Goal: Task Accomplishment & Management: Use online tool/utility

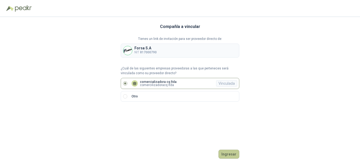
click at [229, 154] on button "Ingresar" at bounding box center [229, 154] width 21 height 9
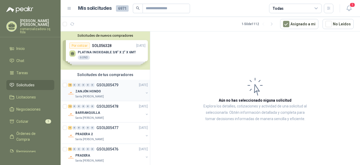
click at [95, 84] on div "16 0 0 0 0 0 GSOL005479" at bounding box center [93, 85] width 50 height 4
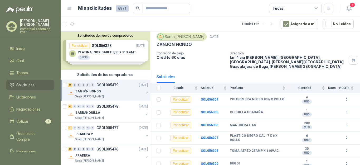
scroll to position [19, 0]
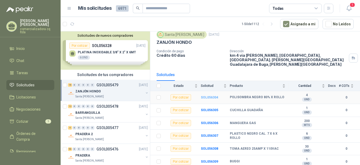
click at [207, 96] on b "SOL056304" at bounding box center [209, 98] width 17 height 4
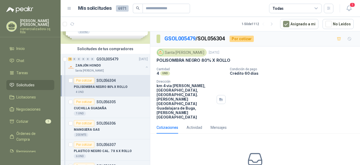
scroll to position [28, 0]
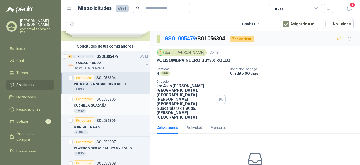
click at [101, 103] on p "CUCHILLA GUADAÑA" at bounding box center [90, 105] width 33 height 5
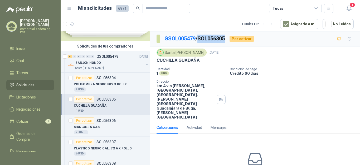
drag, startPoint x: 201, startPoint y: 37, endPoint x: 228, endPoint y: 37, distance: 26.9
click at [226, 37] on p "GSOL005479 / SOL056305" at bounding box center [195, 39] width 61 height 8
copy p "SOL056305"
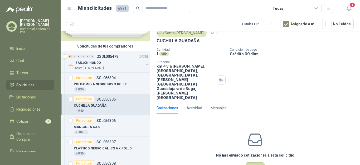
scroll to position [20, 0]
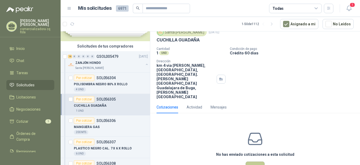
click at [251, 161] on button "Cotizar" at bounding box center [255, 166] width 19 height 10
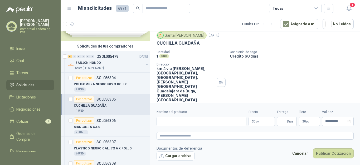
scroll to position [17, 0]
click at [175, 155] on button "Cargar archivo" at bounding box center [176, 155] width 38 height 9
click at [169, 125] on input "Nombre del producto" at bounding box center [202, 121] width 90 height 9
type input "**********"
click at [261, 122] on p "$ 0 ,00" at bounding box center [262, 121] width 26 height 9
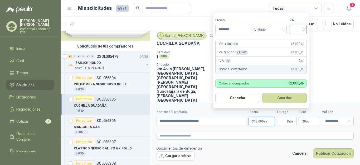
type input "********"
click at [304, 30] on input "search" at bounding box center [298, 29] width 12 height 8
click at [300, 39] on div "19%" at bounding box center [299, 41] width 10 height 6
click at [284, 98] on button "Guardar" at bounding box center [285, 98] width 45 height 10
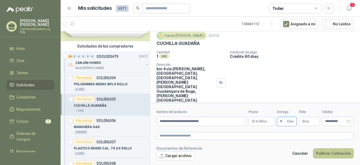
type input "*"
click at [336, 155] on button "Publicar Cotización" at bounding box center [333, 153] width 41 height 10
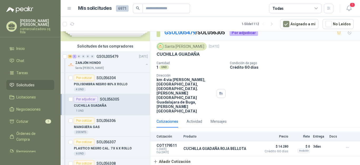
scroll to position [0, 0]
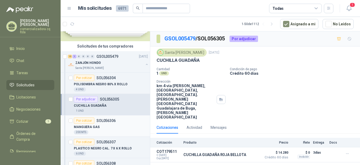
click at [98, 128] on p "MANGUERA GAS" at bounding box center [87, 127] width 26 height 5
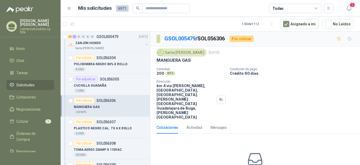
scroll to position [54, 0]
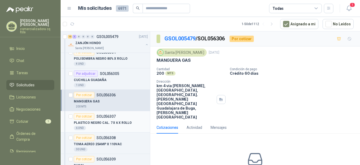
click at [112, 122] on p "PLASTICO NEGRO CAL. 7 X 6 X ROLLO" at bounding box center [103, 122] width 58 height 5
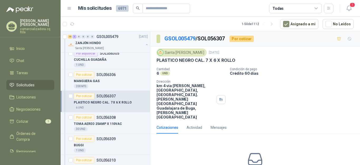
scroll to position [86, 0]
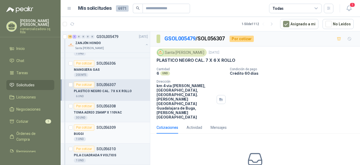
click at [102, 127] on p "SOL056309" at bounding box center [106, 128] width 19 height 4
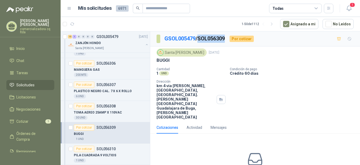
drag, startPoint x: 215, startPoint y: 36, endPoint x: 227, endPoint y: 37, distance: 12.4
click at [226, 37] on p "GSOL005479 / SOL056309" at bounding box center [195, 39] width 61 height 8
copy p "SOL056309"
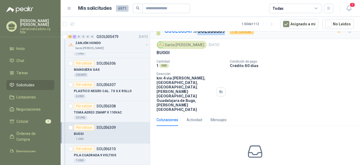
scroll to position [9, 0]
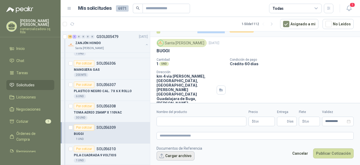
click at [179, 156] on button "Cargar archivo" at bounding box center [176, 155] width 38 height 9
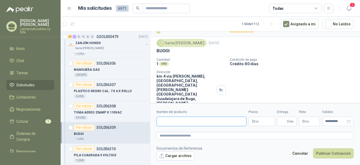
click at [172, 125] on input "Nombre del producto" at bounding box center [202, 121] width 90 height 9
type input "**********"
click at [263, 120] on p "$ 0 ,00" at bounding box center [262, 121] width 26 height 9
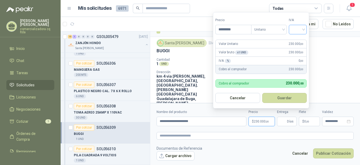
click at [306, 31] on div at bounding box center [298, 29] width 18 height 9
type input "*********"
click at [299, 41] on div "19%" at bounding box center [299, 41] width 10 height 6
click at [283, 121] on input "Entrega" at bounding box center [284, 121] width 6 height 9
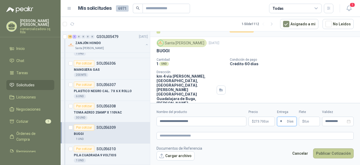
type input "*"
click at [324, 155] on button "Publicar Cotización" at bounding box center [333, 153] width 41 height 10
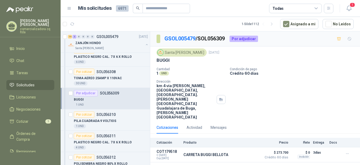
scroll to position [123, 0]
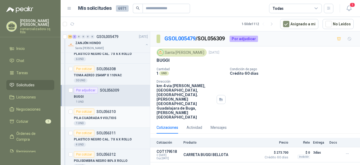
click at [94, 117] on p "PILA CUADRADA 9 VOLTIOS" at bounding box center [95, 118] width 42 height 5
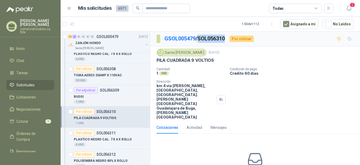
drag, startPoint x: 200, startPoint y: 37, endPoint x: 226, endPoint y: 37, distance: 26.1
click at [226, 37] on p "GSOL005479 / SOL056310" at bounding box center [195, 39] width 61 height 8
copy p "SOL056310"
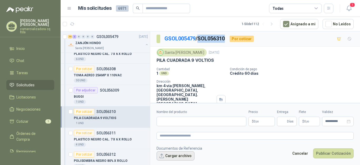
click at [188, 156] on button "Cargar archivo" at bounding box center [176, 155] width 38 height 9
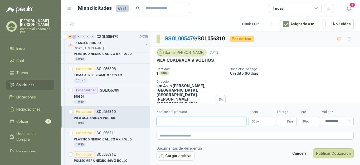
click at [162, 123] on input "Nombre del producto" at bounding box center [202, 121] width 90 height 9
type input "**********"
click at [261, 121] on p "$ 0 ,00" at bounding box center [262, 121] width 26 height 9
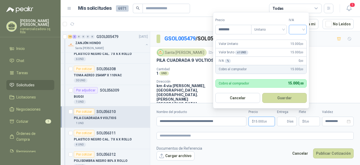
type input "********"
click at [304, 30] on input "search" at bounding box center [298, 29] width 12 height 8
click at [299, 39] on div "19%" at bounding box center [299, 41] width 10 height 6
click at [280, 97] on button "Guardar" at bounding box center [285, 98] width 45 height 10
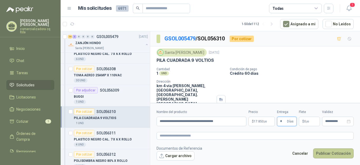
type input "*"
click at [329, 151] on button "Publicar Cotización" at bounding box center [333, 153] width 41 height 10
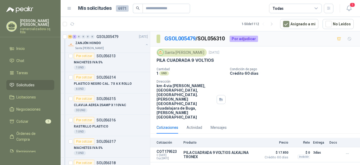
scroll to position [251, 0]
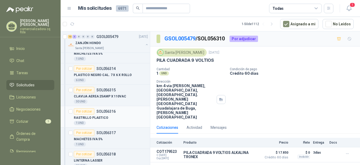
click at [99, 115] on div "RASTRILLO PLASTICO" at bounding box center [111, 118] width 74 height 6
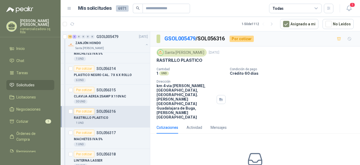
scroll to position [278, 0]
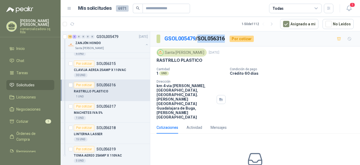
drag, startPoint x: 201, startPoint y: 37, endPoint x: 228, endPoint y: 37, distance: 27.4
click at [228, 37] on div "GSOL005479 / SOL056316 Por cotizar" at bounding box center [205, 39] width 97 height 8
copy p "SOL056316"
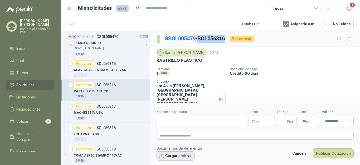
click at [173, 154] on button "Cargar archivo" at bounding box center [176, 155] width 38 height 9
click at [172, 124] on input "Nombre del producto" at bounding box center [202, 121] width 90 height 9
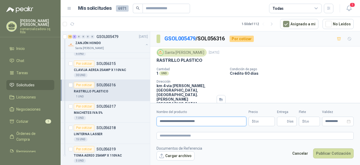
type input "**********"
click at [261, 123] on p "$ 0 ,00" at bounding box center [262, 121] width 26 height 9
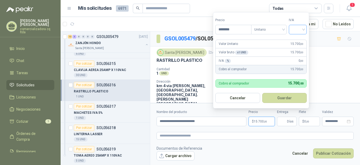
click at [305, 29] on div at bounding box center [298, 29] width 18 height 9
type input "********"
click at [300, 41] on div "19%" at bounding box center [299, 41] width 10 height 6
click at [277, 98] on button "Guardar" at bounding box center [285, 98] width 45 height 10
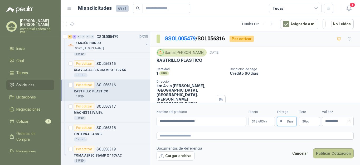
type input "*"
click at [324, 151] on button "Publicar Cotización" at bounding box center [333, 153] width 41 height 10
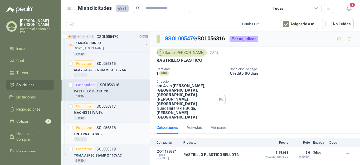
click at [106, 138] on div "15 UND" at bounding box center [111, 139] width 74 height 4
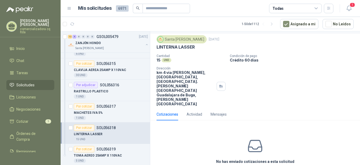
scroll to position [14, 0]
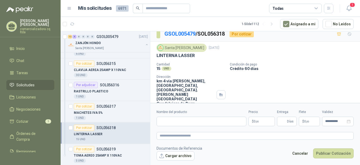
scroll to position [0, 0]
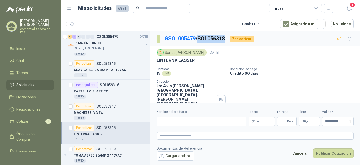
drag, startPoint x: 201, startPoint y: 38, endPoint x: 228, endPoint y: 38, distance: 27.2
click at [228, 38] on div "GSOL005479 / SOL056318 Por cotizar" at bounding box center [205, 39] width 97 height 8
copy p "SOL056318"
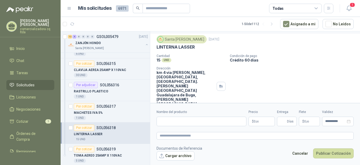
scroll to position [17, 0]
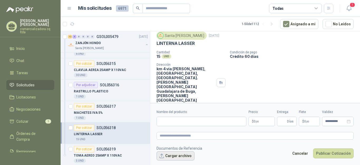
click at [177, 156] on button "Cargar archivo" at bounding box center [176, 155] width 38 height 9
click at [179, 122] on input "Nombre del producto" at bounding box center [202, 121] width 90 height 9
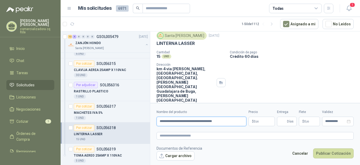
click at [197, 121] on input "**********" at bounding box center [202, 121] width 90 height 9
type input "**********"
click at [255, 122] on span "0 ,00" at bounding box center [256, 121] width 5 height 3
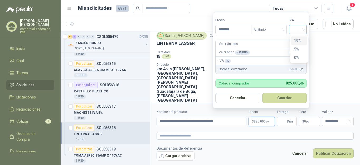
click at [306, 28] on div at bounding box center [298, 29] width 18 height 9
type input "********"
click at [298, 42] on div "19%" at bounding box center [299, 41] width 10 height 6
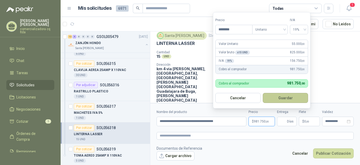
click at [298, 93] on button "Guardar" at bounding box center [285, 98] width 45 height 10
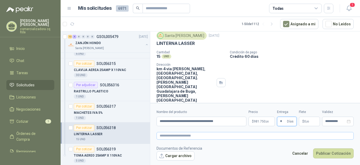
type input "*"
click at [325, 152] on button "Publicar Cotización" at bounding box center [333, 153] width 41 height 10
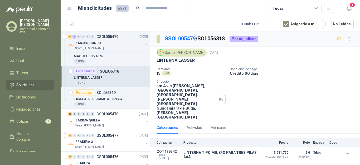
scroll to position [354, 0]
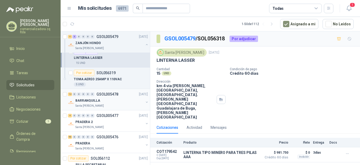
click at [86, 99] on p "BARRANQUILLA" at bounding box center [87, 100] width 25 height 5
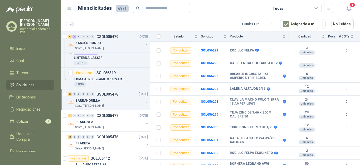
scroll to position [93, 0]
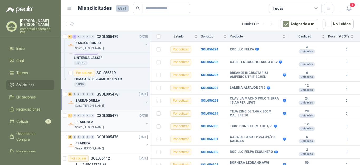
click at [87, 122] on p "PRADERA 2" at bounding box center [83, 122] width 17 height 5
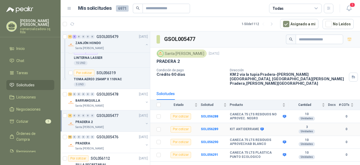
click at [262, 128] on icon at bounding box center [262, 129] width 3 height 3
click at [209, 127] on b "SOL056289" at bounding box center [209, 129] width 17 height 4
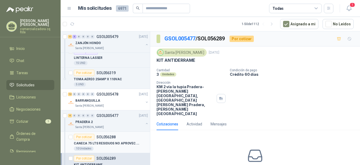
click at [93, 142] on p "CANECA 75 LTS RESIDUOS NO APROVEC. NEGRO" at bounding box center [107, 143] width 66 height 5
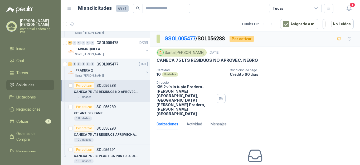
scroll to position [418, 0]
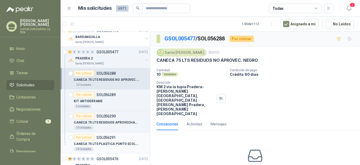
click at [105, 141] on p "CANECA 75 LTS PLASTICA PUNTO ECOLOGICO" at bounding box center [107, 143] width 66 height 5
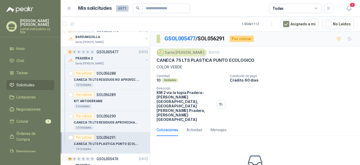
scroll to position [430, 0]
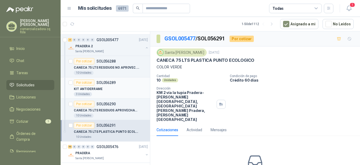
click at [97, 88] on p "KIT ANTIDERRAME" at bounding box center [88, 89] width 29 height 5
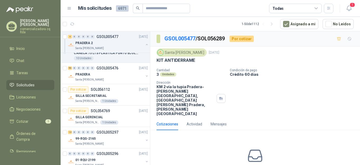
scroll to position [490, 0]
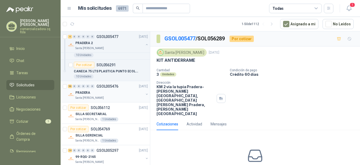
click at [86, 91] on p "PRADERA" at bounding box center [82, 92] width 15 height 5
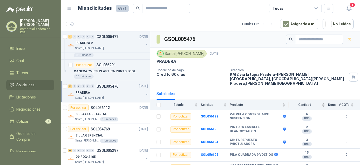
click at [89, 90] on div "PRADERA" at bounding box center [109, 92] width 68 height 6
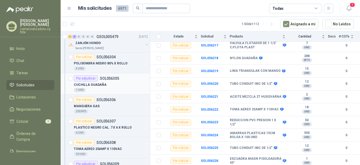
scroll to position [56, 0]
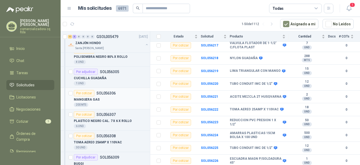
click at [92, 96] on div "Por cotizar" at bounding box center [84, 93] width 21 height 6
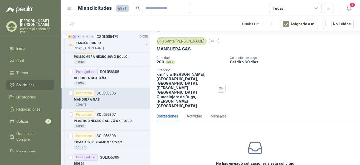
scroll to position [13, 0]
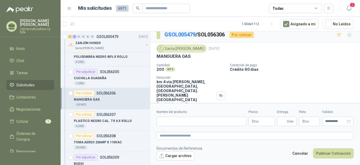
scroll to position [0, 0]
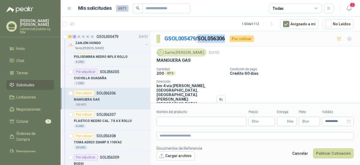
drag, startPoint x: 202, startPoint y: 37, endPoint x: 227, endPoint y: 38, distance: 25.1
click at [226, 38] on p "GSOL005479 / SOL056306" at bounding box center [195, 39] width 61 height 8
copy p "SOL056306"
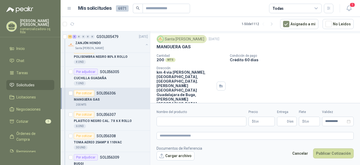
scroll to position [17, 0]
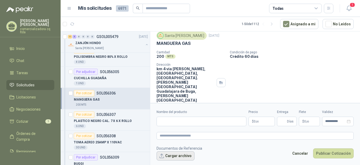
click at [178, 154] on button "Cargar archivo" at bounding box center [176, 155] width 38 height 9
click at [166, 122] on input "Nombre del producto" at bounding box center [202, 121] width 90 height 9
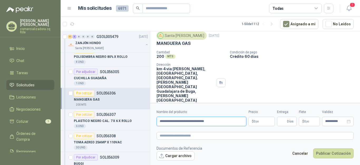
type input "**********"
click at [268, 119] on p "$ 0 ,00" at bounding box center [262, 121] width 26 height 9
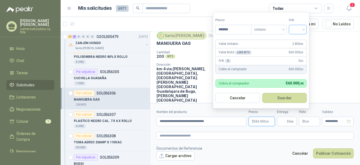
click at [305, 30] on div at bounding box center [298, 29] width 18 height 9
type input "*******"
click at [302, 39] on div "19%" at bounding box center [299, 41] width 10 height 6
click at [277, 97] on button "Guardar" at bounding box center [285, 98] width 45 height 10
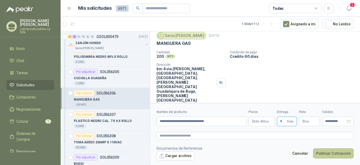
type input "*"
click at [333, 150] on button "Publicar Cotización" at bounding box center [333, 153] width 41 height 10
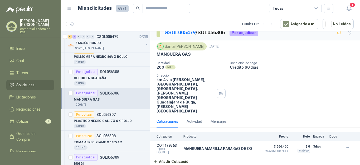
scroll to position [0, 0]
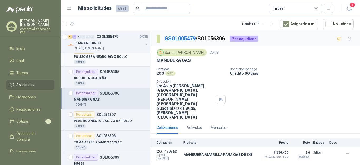
click at [101, 55] on p "POLISOMBRA NEGRO 80% X ROLLO" at bounding box center [101, 56] width 54 height 5
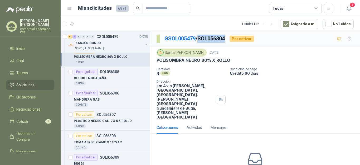
drag, startPoint x: 201, startPoint y: 38, endPoint x: 229, endPoint y: 38, distance: 28.0
click at [229, 38] on div "GSOL005479 / SOL056304 Por cotizar" at bounding box center [205, 39] width 97 height 8
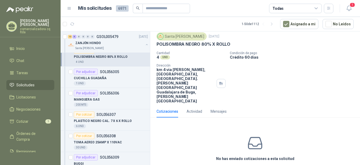
scroll to position [18, 0]
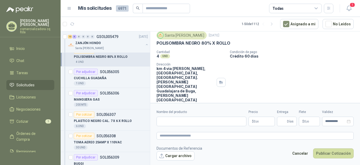
scroll to position [17, 0]
click at [175, 121] on input "Nombre del producto" at bounding box center [202, 121] width 90 height 9
click at [211, 121] on input "**********" at bounding box center [202, 121] width 90 height 9
click at [228, 121] on input "**********" at bounding box center [202, 121] width 90 height 9
type input "**********"
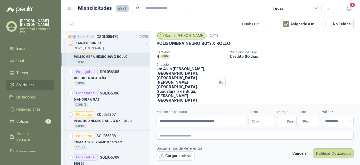
click at [260, 123] on p "$ 0 ,00" at bounding box center [262, 121] width 26 height 9
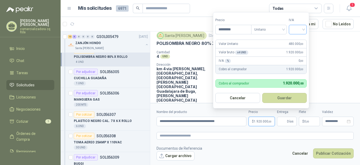
click at [305, 28] on div at bounding box center [298, 29] width 18 height 9
type input "*********"
click at [303, 40] on div "19%" at bounding box center [299, 41] width 10 height 6
click at [286, 97] on button "Guardar" at bounding box center [285, 98] width 45 height 10
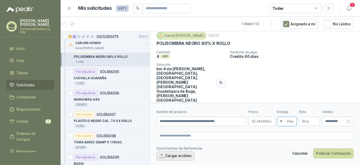
type input "*"
click at [182, 156] on button "Cargar archivo" at bounding box center [176, 155] width 38 height 9
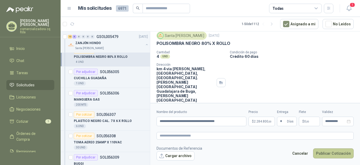
click at [331, 155] on button "Publicar Cotización" at bounding box center [333, 153] width 41 height 10
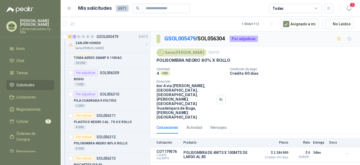
scroll to position [148, 0]
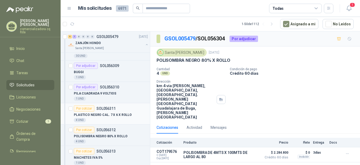
click at [100, 113] on p "PLASTICO NEGRO CAL. 7 X 6 X ROLLO" at bounding box center [103, 114] width 58 height 5
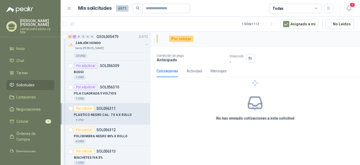
click at [100, 113] on p "PLASTICO NEGRO CAL. 7 X 6 X ROLLO" at bounding box center [103, 114] width 58 height 5
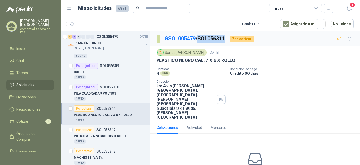
drag, startPoint x: 200, startPoint y: 37, endPoint x: 227, endPoint y: 37, distance: 26.7
click at [226, 37] on p "GSOL005479 / SOL056311" at bounding box center [195, 39] width 61 height 8
copy p "SOL056311"
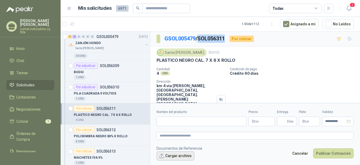
click at [176, 158] on button "Cargar archivo" at bounding box center [176, 155] width 38 height 9
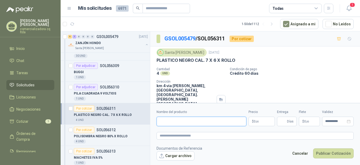
click at [164, 121] on input "Nombre del producto" at bounding box center [202, 121] width 90 height 9
click at [201, 121] on input "**********" at bounding box center [202, 121] width 90 height 9
type input "**********"
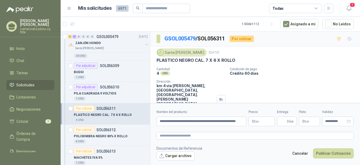
click at [267, 121] on p "$ 0 ,00" at bounding box center [262, 121] width 26 height 9
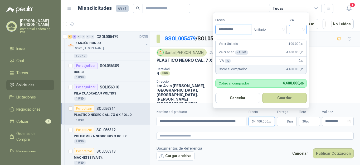
type input "**********"
click at [304, 30] on input "search" at bounding box center [298, 29] width 12 height 8
click at [299, 41] on div "19%" at bounding box center [299, 41] width 10 height 6
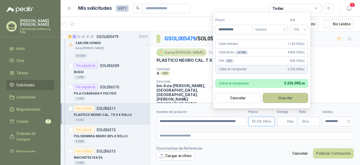
click at [285, 94] on button "Guardar" at bounding box center [285, 98] width 45 height 10
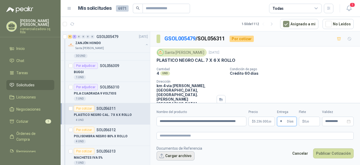
type input "*"
click at [181, 158] on button "Cargar archivo" at bounding box center [176, 155] width 38 height 9
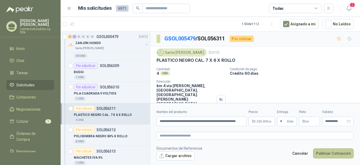
click at [334, 155] on button "Publicar Cotización" at bounding box center [333, 153] width 41 height 10
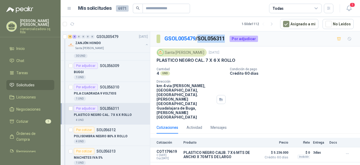
drag, startPoint x: 201, startPoint y: 38, endPoint x: 228, endPoint y: 38, distance: 26.7
click at [226, 38] on p "GSOL005479 / SOL056311" at bounding box center [195, 39] width 61 height 8
copy p "SOL056311"
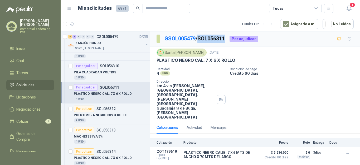
scroll to position [183, 0]
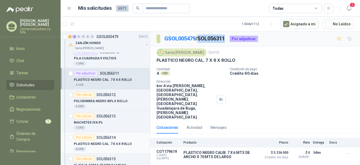
click at [111, 146] on p "PLASTICO NEGRO CAL. 7 X 6 X ROLLO" at bounding box center [103, 143] width 58 height 5
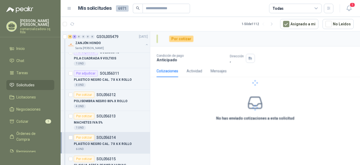
click at [112, 144] on p "PLASTICO NEGRO CAL. 7 X 6 X ROLLO" at bounding box center [103, 143] width 58 height 5
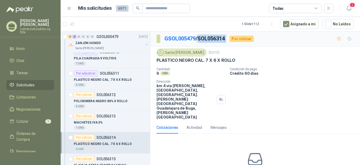
drag, startPoint x: 201, startPoint y: 38, endPoint x: 230, endPoint y: 37, distance: 29.6
click at [230, 37] on div "GSOL005479 / SOL056314 Por cotizar" at bounding box center [205, 39] width 97 height 8
copy p "SOL056314"
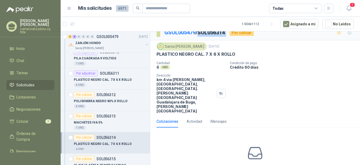
scroll to position [7, 0]
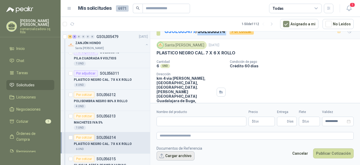
click at [175, 153] on button "Cargar archivo" at bounding box center [176, 155] width 38 height 9
click at [73, 49] on div "ZANJÓN HONDO Santa [PERSON_NAME]" at bounding box center [108, 45] width 81 height 11
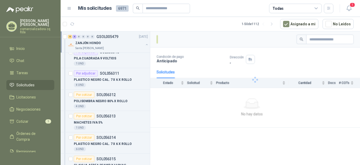
click at [162, 123] on div at bounding box center [255, 79] width 210 height 96
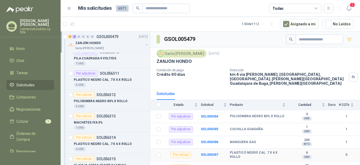
click at [237, 151] on b "PLASTICO NEGRO CAL. 7 X 6 X ROLLO" at bounding box center [258, 155] width 56 height 8
click at [211, 153] on b "SOL056307" at bounding box center [209, 155] width 17 height 4
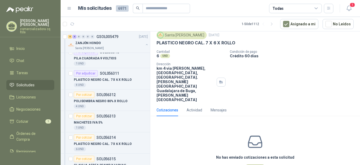
scroll to position [20, 0]
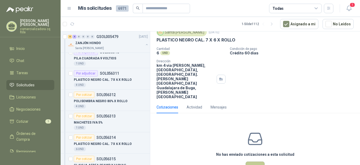
click at [250, 161] on button "Cotizar" at bounding box center [255, 166] width 19 height 10
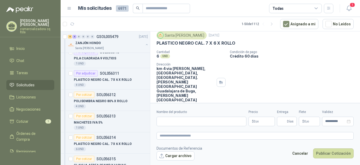
scroll to position [17, 0]
click at [187, 158] on button "Cargar archivo" at bounding box center [176, 155] width 38 height 9
click at [169, 122] on input "Nombre del producto" at bounding box center [202, 121] width 90 height 9
type input "**********"
click at [259, 121] on p "$ 0 ,00" at bounding box center [262, 121] width 26 height 9
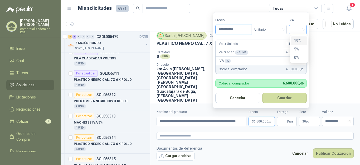
click at [306, 30] on div at bounding box center [298, 29] width 18 height 9
type input "**********"
click at [301, 39] on div "19%" at bounding box center [299, 41] width 10 height 6
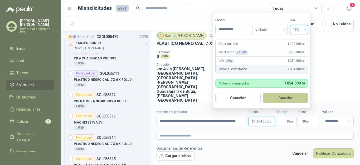
click at [281, 99] on button "Guardar" at bounding box center [285, 98] width 45 height 10
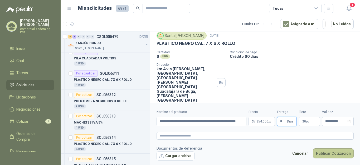
type input "*"
click at [330, 150] on button "Publicar Cotización" at bounding box center [333, 153] width 41 height 10
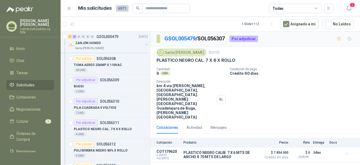
scroll to position [134, 0]
click at [96, 147] on div "Por cotizar SOL056312" at bounding box center [95, 144] width 42 height 6
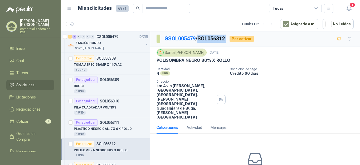
drag, startPoint x: 200, startPoint y: 36, endPoint x: 232, endPoint y: 38, distance: 31.7
click at [232, 38] on div "GSOL005479 / SOL056312 Por cotizar" at bounding box center [205, 39] width 97 height 8
copy p "SOL056312"
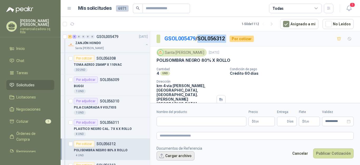
click at [179, 158] on button "Cargar archivo" at bounding box center [176, 155] width 38 height 9
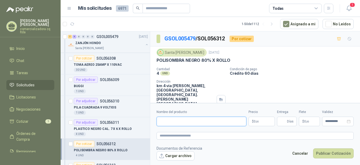
click at [172, 123] on input "Nombre del producto" at bounding box center [202, 121] width 90 height 9
type input "**********"
click at [252, 122] on p "$ 0 ,00" at bounding box center [262, 121] width 26 height 9
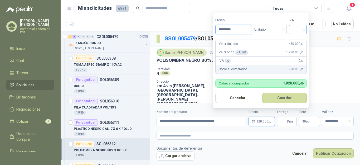
type input "*********"
click at [304, 29] on input "search" at bounding box center [298, 29] width 12 height 8
click at [303, 42] on div "19%" at bounding box center [299, 41] width 10 height 6
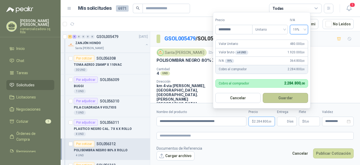
click at [282, 94] on button "Guardar" at bounding box center [285, 98] width 45 height 10
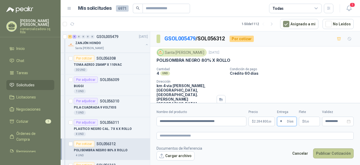
type input "*"
click at [340, 156] on button "Publicar Cotización" at bounding box center [333, 153] width 41 height 10
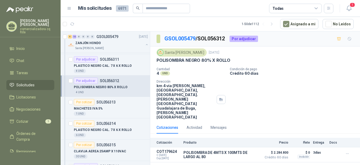
scroll to position [204, 0]
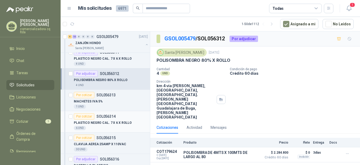
click at [120, 124] on p "PLASTICO NEGRO CAL. 7 X 6 X ROLLO" at bounding box center [103, 122] width 58 height 5
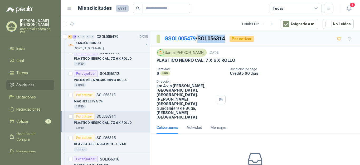
drag, startPoint x: 201, startPoint y: 37, endPoint x: 228, endPoint y: 40, distance: 27.3
click at [228, 40] on div "GSOL005479 / SOL056314 Por cotizar" at bounding box center [205, 39] width 97 height 8
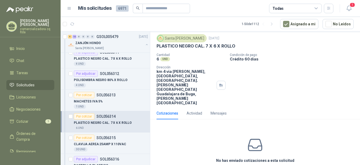
scroll to position [20, 0]
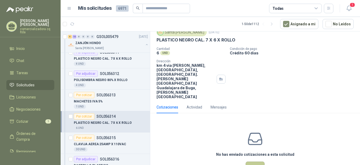
click at [255, 161] on button "Cotizar" at bounding box center [255, 166] width 19 height 10
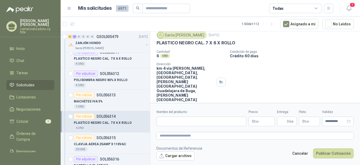
scroll to position [17, 0]
click at [170, 154] on button "Cargar archivo" at bounding box center [176, 155] width 38 height 9
click at [163, 122] on input "Nombre del producto" at bounding box center [202, 121] width 90 height 9
type input "**********"
click at [258, 120] on span ",00" at bounding box center [257, 121] width 3 height 3
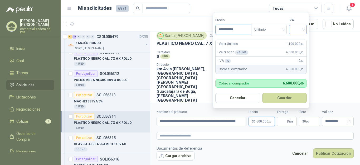
type input "**********"
click at [304, 30] on input "search" at bounding box center [298, 29] width 12 height 8
click at [300, 40] on div "19%" at bounding box center [299, 41] width 10 height 6
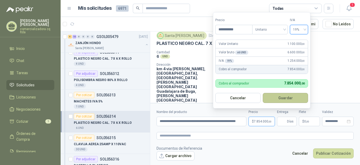
click at [292, 97] on button "Guardar" at bounding box center [285, 98] width 45 height 10
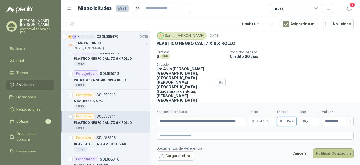
type input "*"
click at [320, 153] on button "Publicar Cotización" at bounding box center [333, 153] width 41 height 10
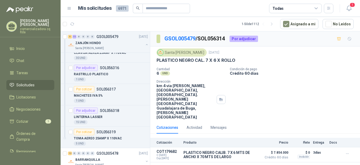
scroll to position [309, 0]
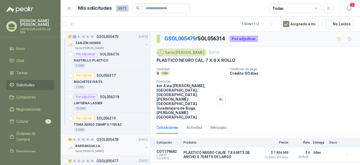
click at [92, 143] on div "BARRANQUILLA" at bounding box center [109, 146] width 68 height 6
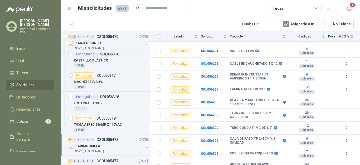
scroll to position [93, 0]
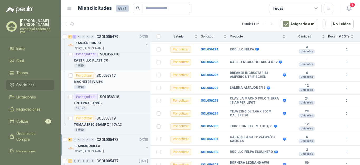
click at [98, 84] on p "MACHETES IVA 5%" at bounding box center [88, 81] width 29 height 5
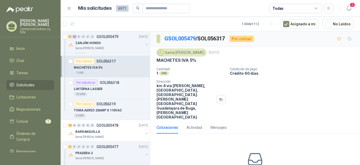
scroll to position [386, 0]
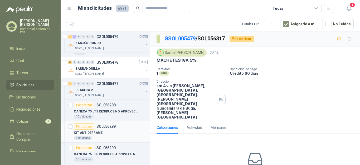
click at [89, 134] on p "KIT ANTIDERRAME" at bounding box center [88, 132] width 29 height 5
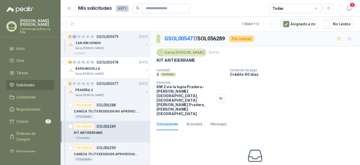
scroll to position [400, 0]
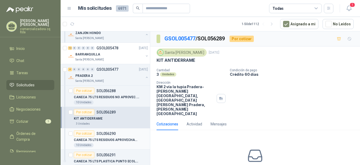
click at [119, 139] on p "CANECA 75 LTS RESIDUOS APROVECHAB BLANCO" at bounding box center [107, 139] width 66 height 5
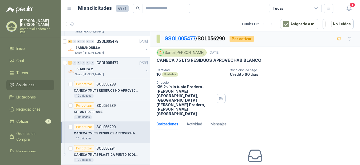
scroll to position [414, 0]
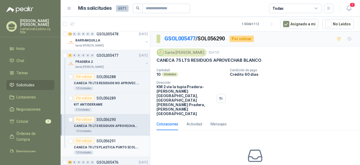
click at [112, 145] on p "CANECA 75 LTS PLASTICA PUNTO ECOLOGICO" at bounding box center [107, 147] width 66 height 5
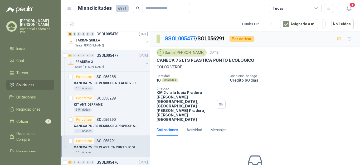
scroll to position [442, 0]
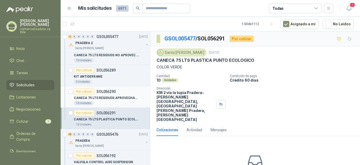
click at [98, 99] on p "CANECA 75 LTS RESIDUOS APROVECHAB BLANCO" at bounding box center [107, 98] width 66 height 5
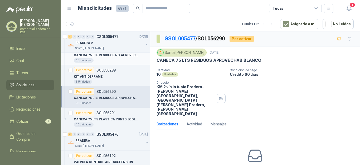
click at [108, 55] on p "CANECA 75 LTS RESIDUOS NO APROVEC. NEGRO" at bounding box center [107, 55] width 66 height 5
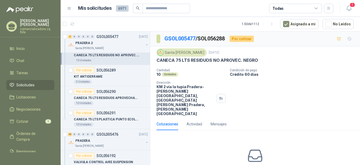
click at [294, 118] on div "Cotizaciones Actividad Mensajes" at bounding box center [255, 124] width 197 height 12
drag, startPoint x: 201, startPoint y: 39, endPoint x: 228, endPoint y: 39, distance: 26.4
click at [226, 39] on p "GSOL005477 / SOL056288" at bounding box center [195, 39] width 61 height 8
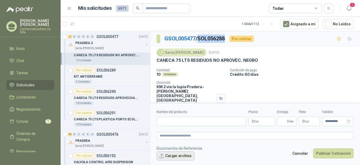
click at [181, 154] on button "Cargar archivo" at bounding box center [176, 155] width 38 height 9
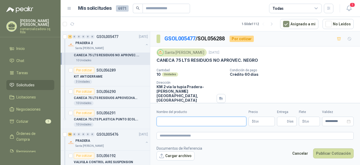
click at [165, 120] on input "Nombre del producto" at bounding box center [202, 121] width 90 height 9
type input "**********"
click at [259, 123] on span ",00" at bounding box center [257, 121] width 3 height 3
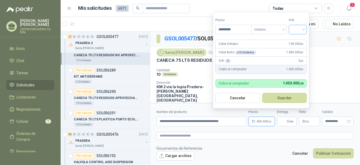
click at [306, 31] on div at bounding box center [298, 29] width 18 height 9
type input "*********"
click at [303, 39] on div "19%" at bounding box center [299, 41] width 10 height 6
click at [287, 98] on button "Guardar" at bounding box center [285, 98] width 45 height 10
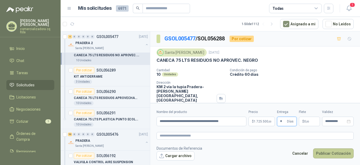
type input "*"
click at [316, 152] on button "Publicar Cotización" at bounding box center [333, 153] width 41 height 10
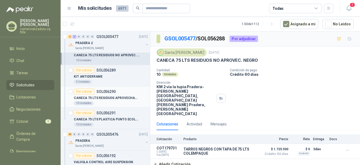
click at [117, 98] on p "CANECA 75 LTS RESIDUOS APROVECHAB BLANCO" at bounding box center [107, 98] width 66 height 5
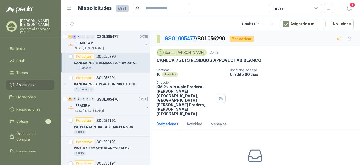
scroll to position [499, 0]
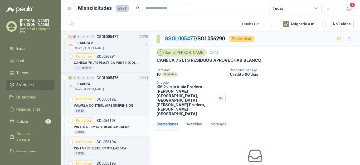
click at [106, 125] on p "PINTURA ESMALTE BLANCO*GALON" at bounding box center [102, 127] width 56 height 5
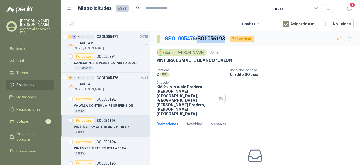
drag, startPoint x: 201, startPoint y: 38, endPoint x: 227, endPoint y: 38, distance: 26.1
click at [226, 38] on p "GSOL005476 / SOL056193" at bounding box center [195, 39] width 61 height 8
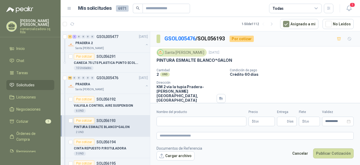
click at [176, 114] on label "Nombre del producto" at bounding box center [202, 112] width 90 height 5
click at [176, 117] on input "Nombre del producto" at bounding box center [202, 121] width 90 height 9
type input "**********"
click at [265, 120] on p "$ 0 ,00" at bounding box center [262, 121] width 26 height 9
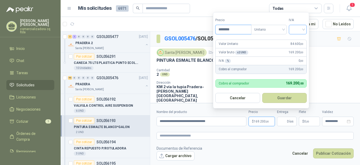
type input "********"
click at [303, 30] on input "search" at bounding box center [298, 29] width 12 height 8
click at [300, 40] on div "19%" at bounding box center [299, 41] width 10 height 6
click at [289, 97] on button "Guardar" at bounding box center [285, 98] width 45 height 10
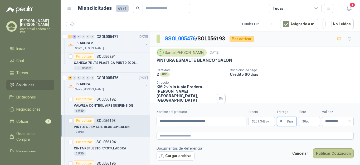
type input "*"
click at [335, 154] on button "Publicar Cotización" at bounding box center [333, 153] width 41 height 10
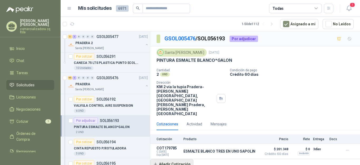
click at [177, 159] on button "Añadir Cotización" at bounding box center [171, 164] width 43 height 11
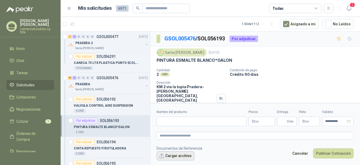
click at [170, 157] on button "Cargar archivo" at bounding box center [176, 155] width 38 height 9
click at [174, 157] on button "Cargar archivo" at bounding box center [176, 155] width 38 height 9
click at [182, 123] on input "Nombre del producto" at bounding box center [202, 121] width 90 height 9
type input "*"
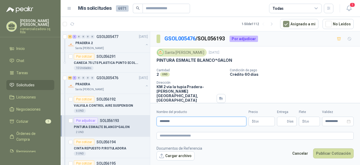
type input "**********"
click at [263, 120] on p "$ 0 ,00" at bounding box center [262, 121] width 26 height 9
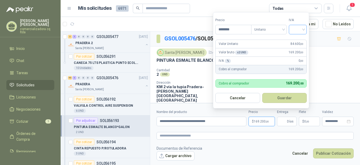
type input "********"
click at [304, 30] on input "search" at bounding box center [298, 29] width 12 height 8
click at [298, 40] on div "19%" at bounding box center [299, 41] width 10 height 6
click at [282, 97] on button "Guardar" at bounding box center [285, 98] width 45 height 10
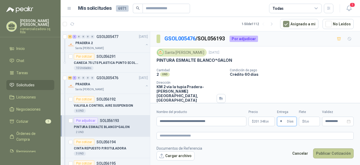
type input "*"
click at [328, 152] on button "Publicar Cotización" at bounding box center [333, 153] width 41 height 10
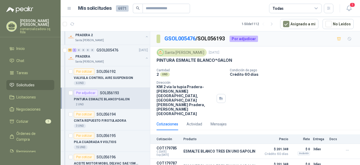
scroll to position [548, 0]
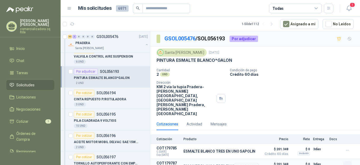
click at [346, 165] on icon "button" at bounding box center [347, 165] width 2 height 0
click at [346, 163] on icon "button" at bounding box center [348, 165] width 4 height 4
click at [328, 137] on button "Eliminar" at bounding box center [337, 135] width 42 height 8
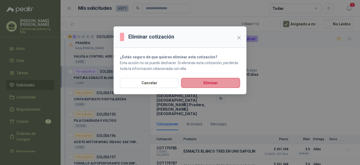
click at [205, 83] on button "Eliminar" at bounding box center [210, 83] width 59 height 10
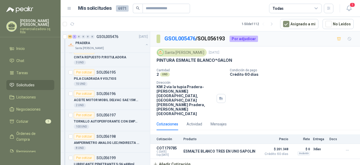
scroll to position [597, 0]
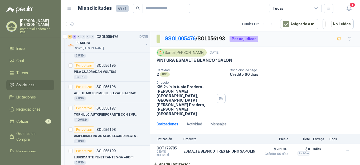
click at [118, 157] on p "LUBRICANTE PENETRANTE 5-56 x400ml" at bounding box center [104, 157] width 60 height 5
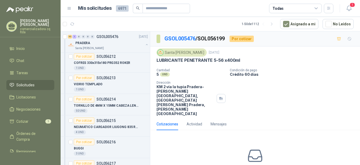
scroll to position [983, 0]
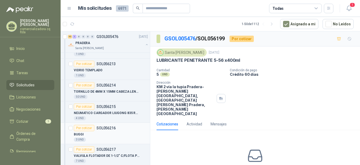
click at [109, 133] on div "BUGGI" at bounding box center [111, 134] width 74 height 6
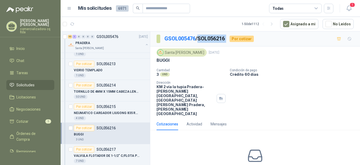
drag, startPoint x: 201, startPoint y: 38, endPoint x: 232, endPoint y: 38, distance: 31.4
click at [232, 38] on div "GSOL005476 / SOL056216 Por cotizar" at bounding box center [205, 39] width 97 height 8
drag, startPoint x: 218, startPoint y: 58, endPoint x: 215, endPoint y: 40, distance: 18.4
click at [219, 58] on div "BUGGI" at bounding box center [255, 61] width 197 height 6
drag, startPoint x: 201, startPoint y: 37, endPoint x: 228, endPoint y: 37, distance: 26.9
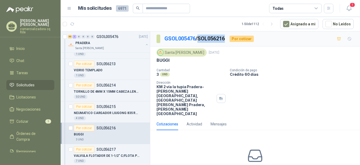
click at [228, 37] on div "GSOL005476 / SOL056216 Por cotizar" at bounding box center [205, 39] width 97 height 8
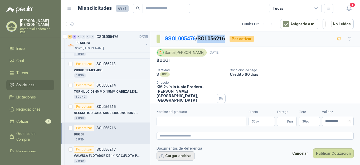
click at [173, 154] on button "Cargar archivo" at bounding box center [176, 155] width 38 height 9
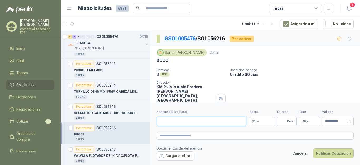
click at [174, 123] on input "Nombre del producto" at bounding box center [202, 121] width 90 height 9
click at [190, 122] on input "**********" at bounding box center [202, 121] width 90 height 9
type input "**********"
click at [256, 121] on span ",00" at bounding box center [257, 121] width 3 height 3
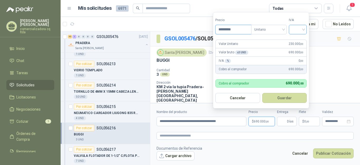
click at [305, 28] on div at bounding box center [298, 29] width 18 height 9
type input "*********"
click at [300, 42] on div "19%" at bounding box center [299, 41] width 10 height 6
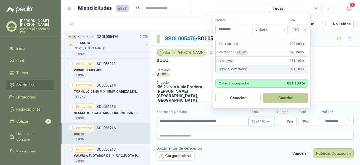
click at [286, 97] on button "Guardar" at bounding box center [285, 98] width 45 height 10
